Goal: Information Seeking & Learning: Learn about a topic

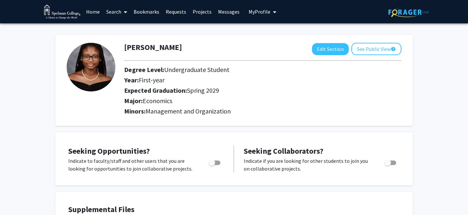
click at [116, 12] on link "Search" at bounding box center [116, 11] width 27 height 23
click at [123, 29] on span "Faculty/Staff" at bounding box center [127, 29] width 48 height 13
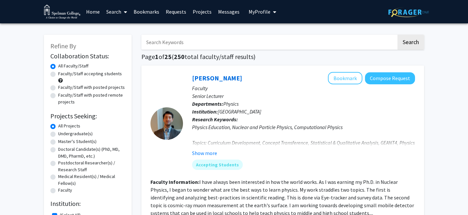
click at [58, 73] on label "Faculty/Staff accepting students" at bounding box center [90, 73] width 64 height 7
click at [58, 73] on input "Faculty/Staff accepting students" at bounding box center [60, 72] width 4 height 4
radio input "true"
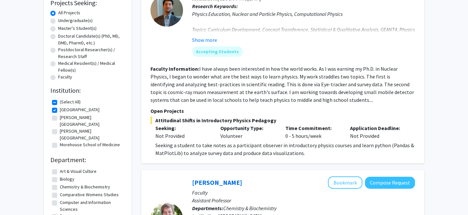
scroll to position [21, 0]
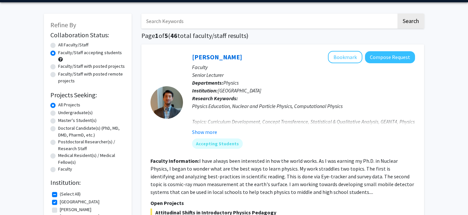
click at [58, 67] on label "Faculty/Staff with posted projects" at bounding box center [91, 66] width 67 height 7
click at [58, 67] on input "Faculty/Staff with posted projects" at bounding box center [60, 65] width 4 height 4
radio input "true"
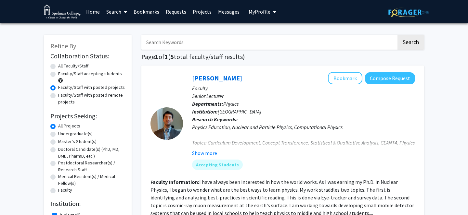
click at [120, 14] on link "Search" at bounding box center [116, 11] width 27 height 23
click at [128, 43] on span "Students" at bounding box center [123, 42] width 40 height 13
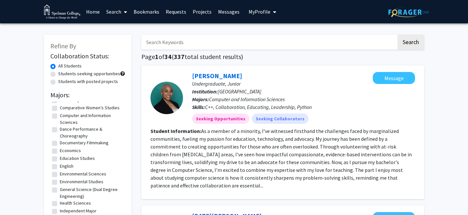
scroll to position [40, 0]
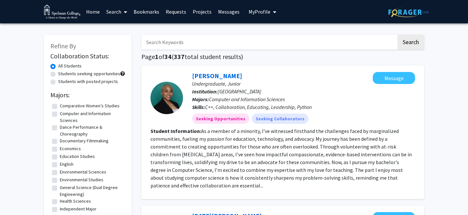
click at [60, 149] on label "Economics" at bounding box center [70, 149] width 21 height 7
click at [60, 149] on input "Economics" at bounding box center [62, 148] width 4 height 4
checkbox input "true"
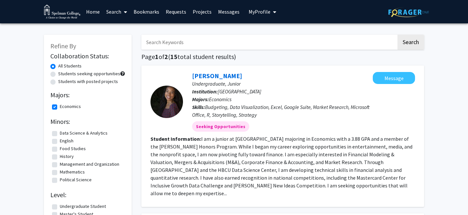
click at [58, 82] on label "Students with posted projects" at bounding box center [88, 81] width 60 height 7
click at [58, 82] on input "Students with posted projects" at bounding box center [60, 80] width 4 height 4
radio input "true"
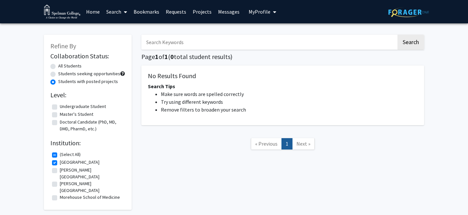
click at [58, 66] on label "All Students" at bounding box center [69, 66] width 23 height 7
click at [58, 66] on input "All Students" at bounding box center [60, 65] width 4 height 4
radio input "true"
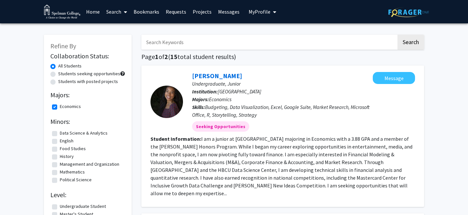
click at [60, 106] on label "Economics" at bounding box center [70, 106] width 21 height 7
click at [60, 106] on input "Economics" at bounding box center [62, 105] width 4 height 4
checkbox input "false"
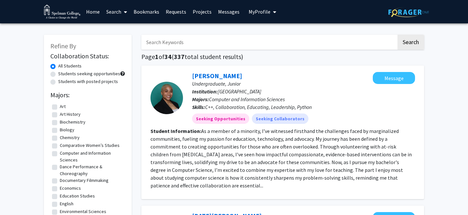
click at [58, 81] on label "Students with posted projects" at bounding box center [88, 81] width 60 height 7
click at [58, 81] on input "Students with posted projects" at bounding box center [60, 80] width 4 height 4
radio input "true"
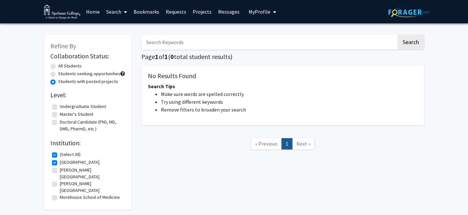
click at [58, 66] on label "All Students" at bounding box center [69, 66] width 23 height 7
click at [58, 66] on input "All Students" at bounding box center [60, 65] width 4 height 4
radio input "true"
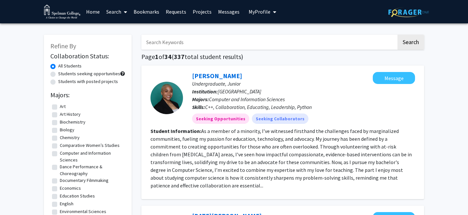
click at [119, 13] on link "Search" at bounding box center [116, 11] width 27 height 23
click at [125, 28] on span "Faculty/Staff" at bounding box center [127, 29] width 48 height 13
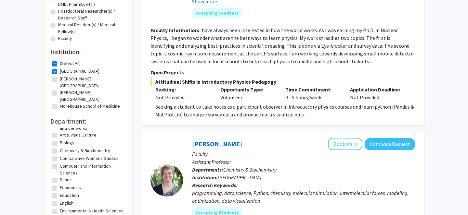
scroll to position [20, 0]
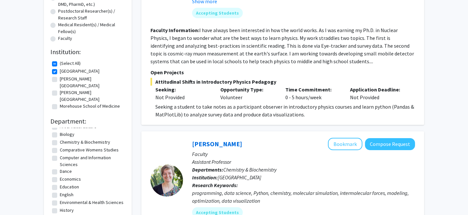
click at [60, 176] on label "Economics" at bounding box center [70, 179] width 21 height 7
click at [60, 176] on input "Economics" at bounding box center [62, 178] width 4 height 4
checkbox input "true"
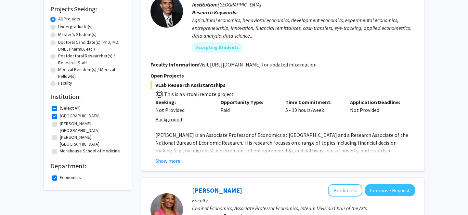
scroll to position [108, 0]
click at [162, 160] on button "Show more" at bounding box center [167, 161] width 25 height 8
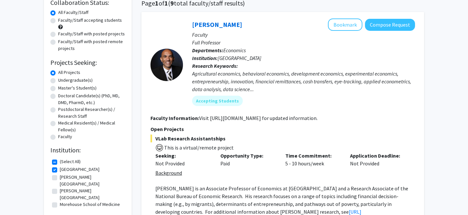
scroll to position [42, 0]
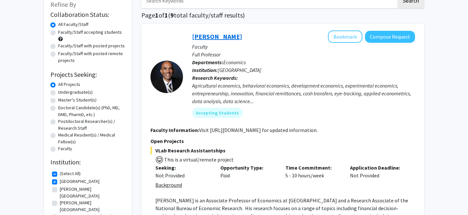
click at [211, 37] on link "[PERSON_NAME]" at bounding box center [217, 36] width 50 height 8
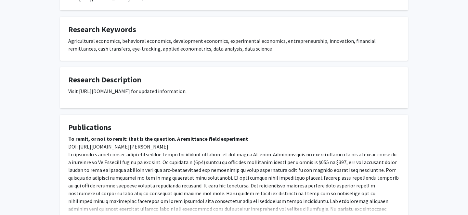
scroll to position [277, 0]
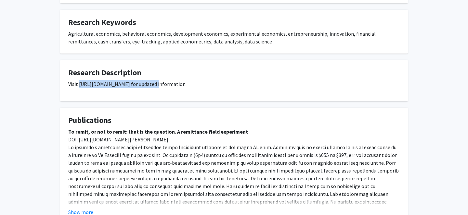
drag, startPoint x: 79, startPoint y: 83, endPoint x: 147, endPoint y: 82, distance: 67.3
click at [152, 82] on p "Visit [URL][DOMAIN_NAME] for updated information." at bounding box center [233, 84] width 331 height 8
click at [139, 85] on p "Visit [URL][DOMAIN_NAME] for updated information." at bounding box center [233, 84] width 331 height 8
drag, startPoint x: 152, startPoint y: 83, endPoint x: 81, endPoint y: 83, distance: 71.2
click at [78, 83] on p "Visit [URL][DOMAIN_NAME] for updated information." at bounding box center [233, 84] width 331 height 8
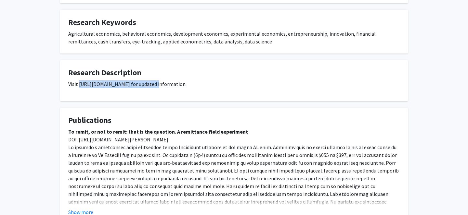
copy p "[URL][DOMAIN_NAME]"
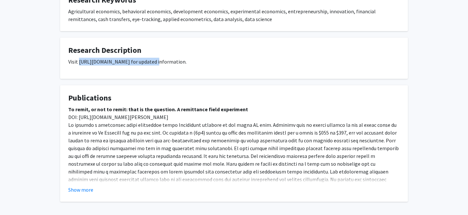
scroll to position [303, 0]
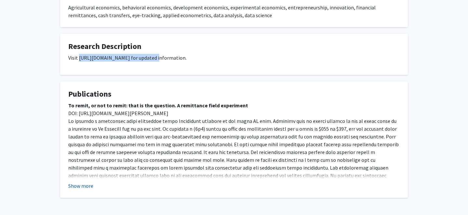
click at [86, 185] on button "Show more" at bounding box center [80, 186] width 25 height 8
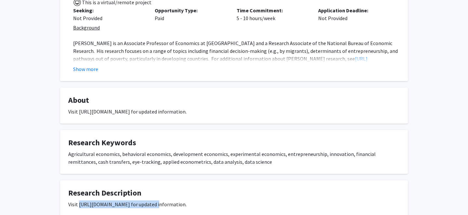
scroll to position [60, 0]
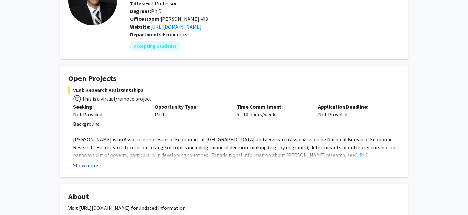
click at [81, 164] on button "Show more" at bounding box center [85, 166] width 25 height 8
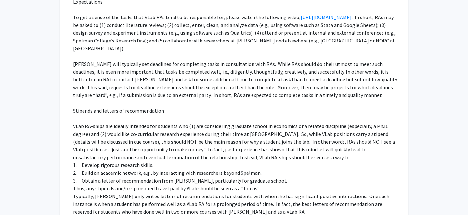
scroll to position [245, 0]
